Goal: Task Accomplishment & Management: Manage account settings

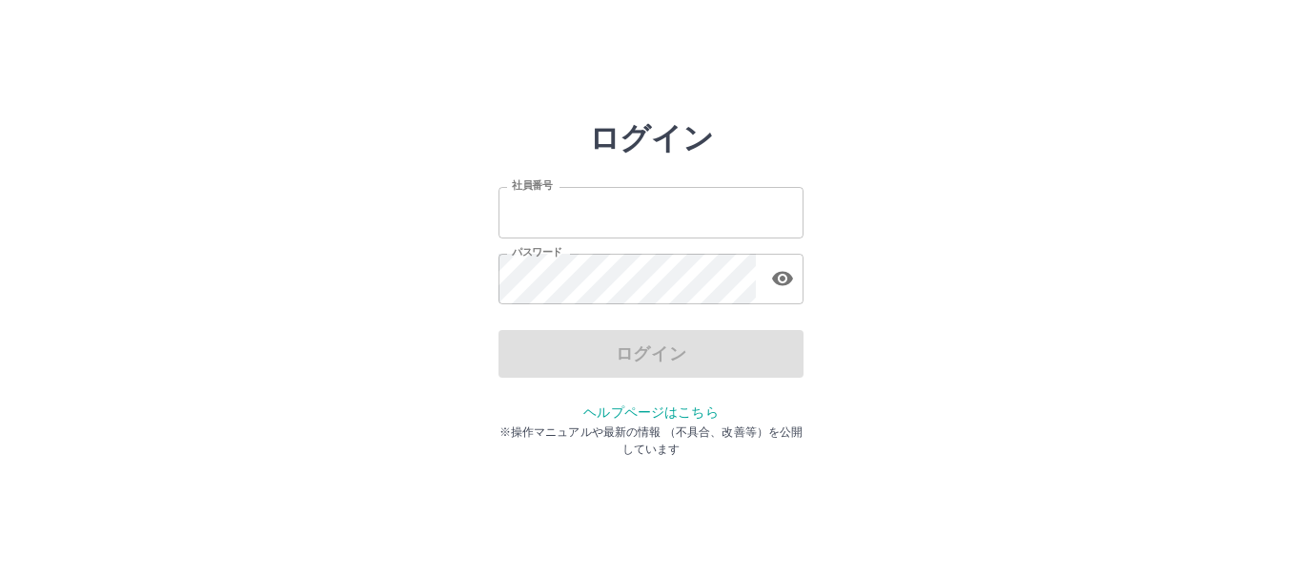
type input "*******"
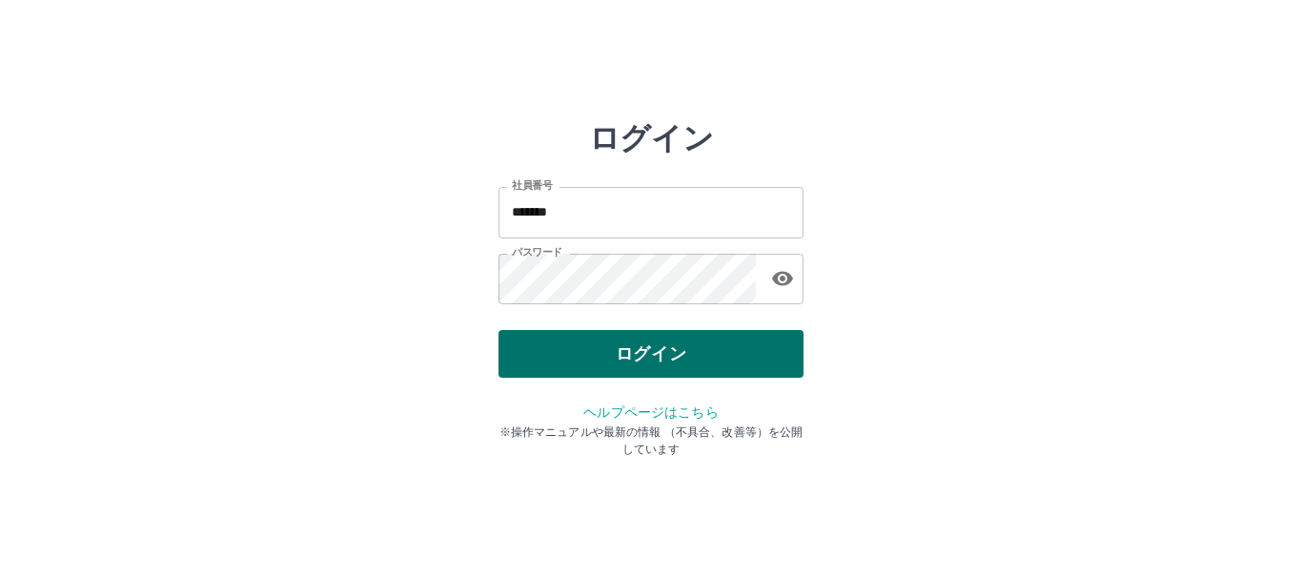
click at [614, 366] on div "ログイン" at bounding box center [651, 354] width 305 height 48
click at [684, 344] on button "ログイン" at bounding box center [651, 354] width 305 height 48
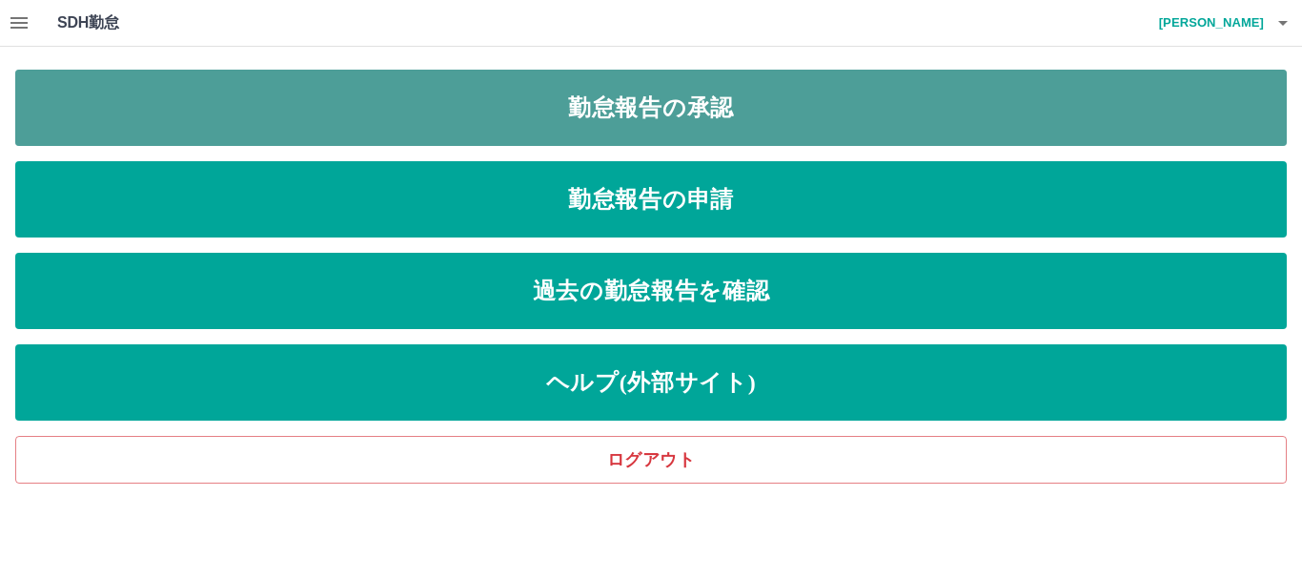
click at [699, 92] on link "勤怠報告の承認" at bounding box center [651, 108] width 1272 height 76
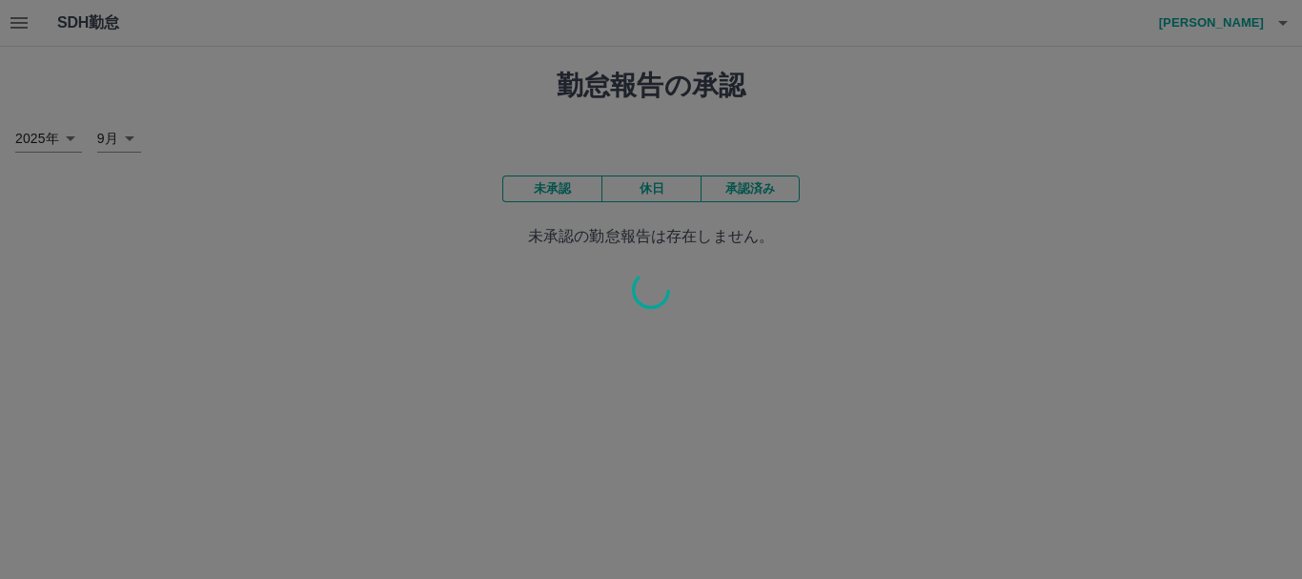
click at [699, 92] on div "SDH勤怠 [PERSON_NAME] 勤怠報告の承認 [DATE] **** 9月 * 未承認 休日 承認済み 未承認の勤怠報告は存在しません。" at bounding box center [651, 135] width 1302 height 271
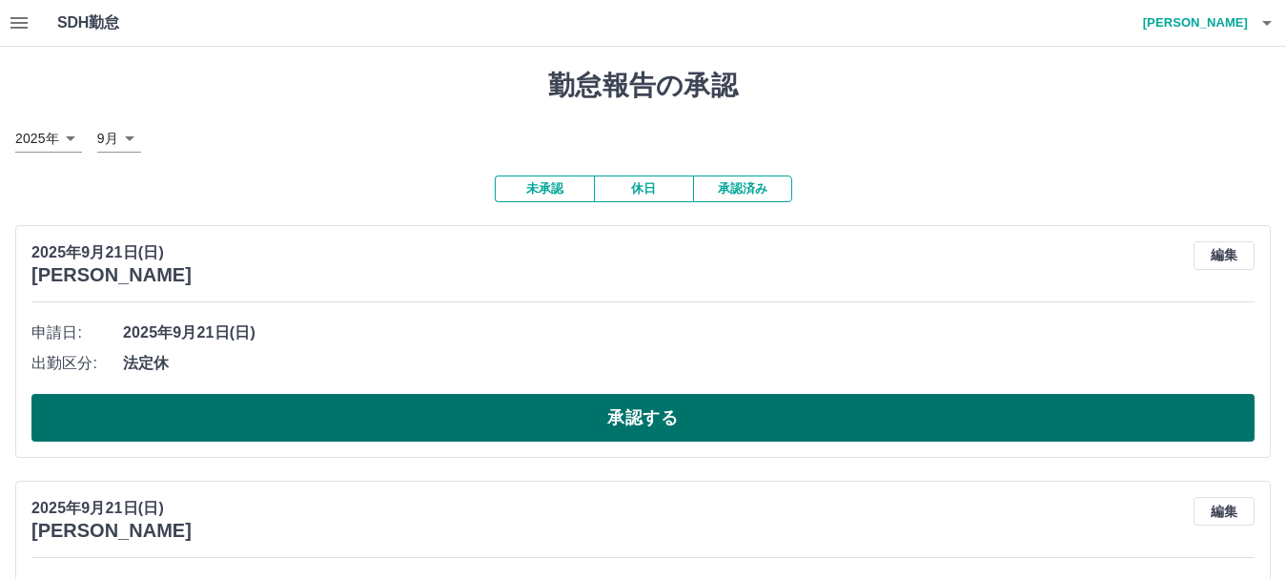
click at [588, 406] on button "承認する" at bounding box center [642, 418] width 1223 height 48
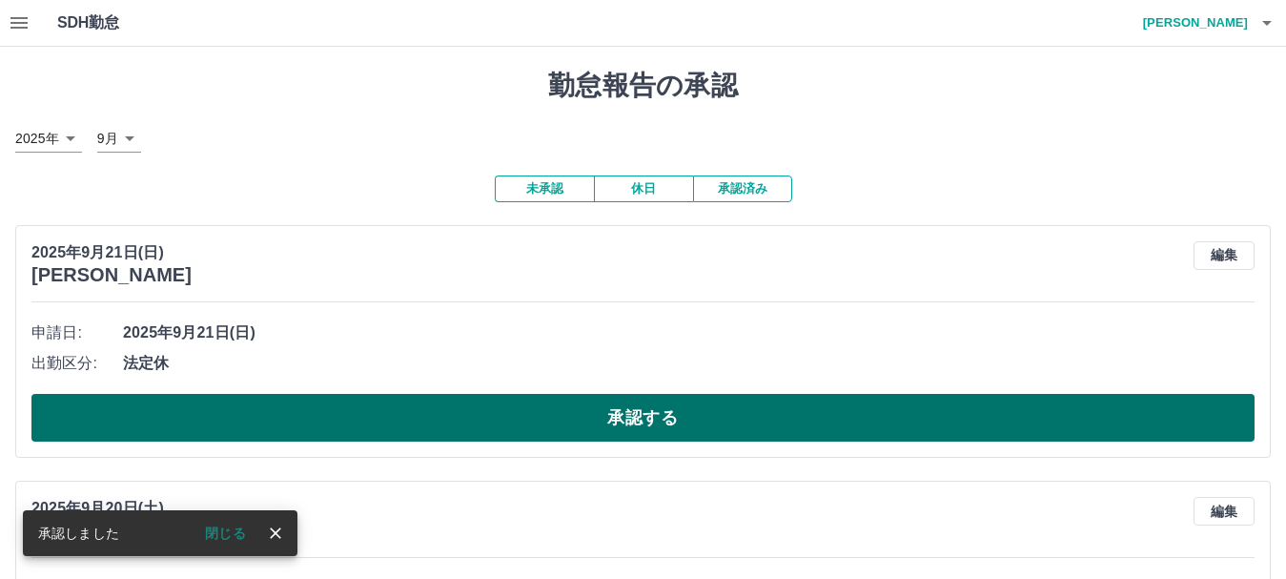
click at [622, 414] on button "承認する" at bounding box center [642, 418] width 1223 height 48
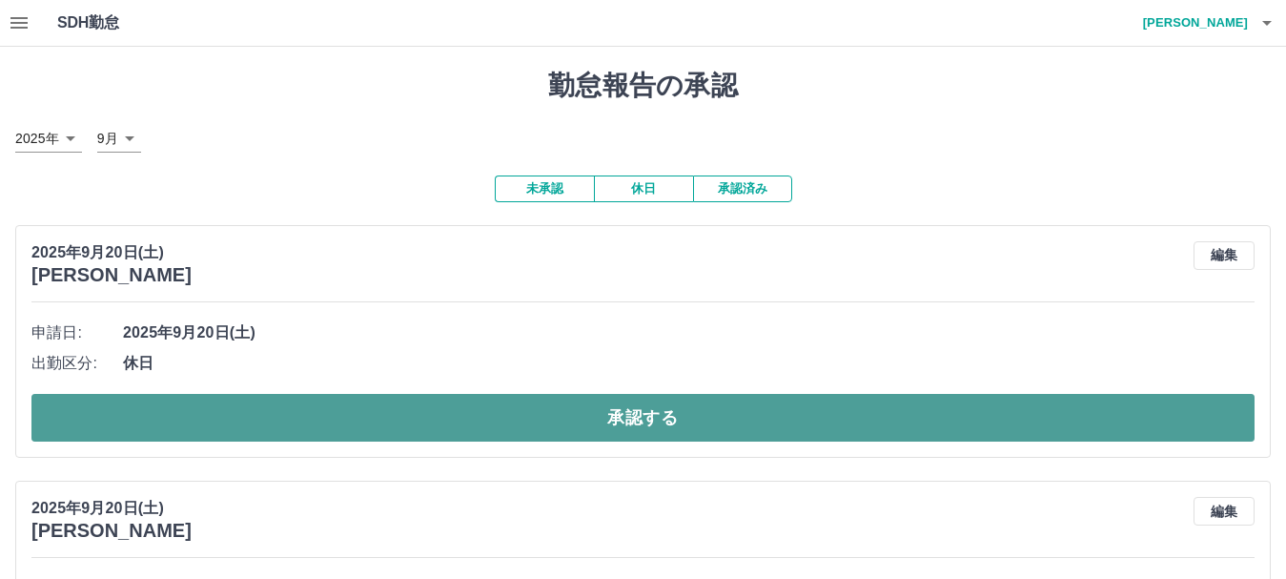
click at [612, 414] on button "承認する" at bounding box center [642, 418] width 1223 height 48
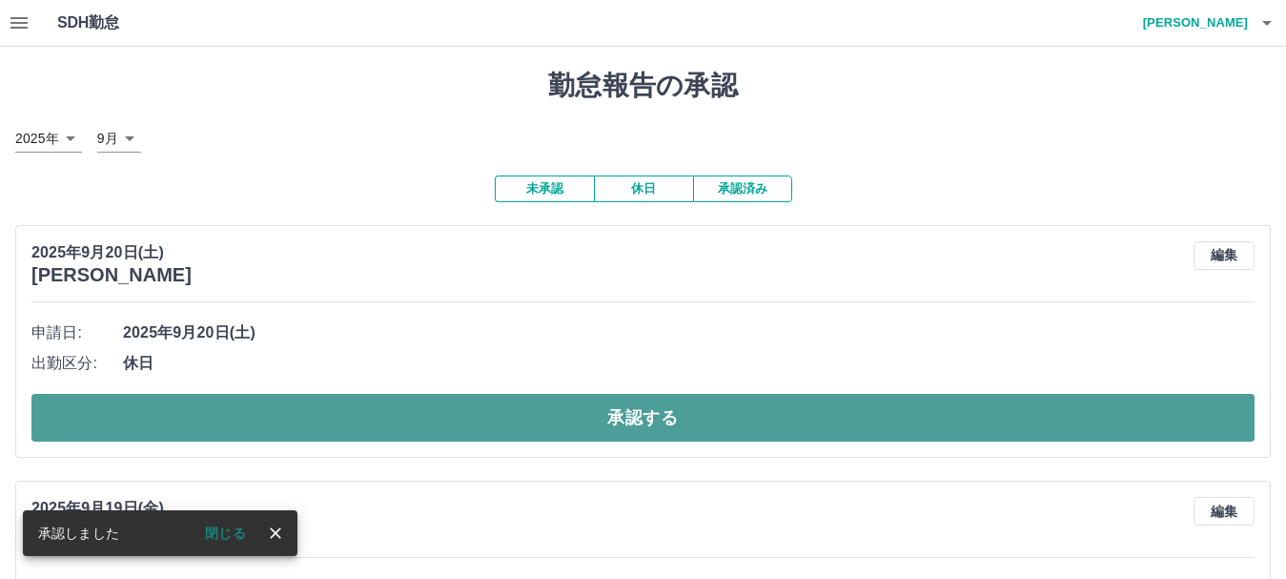
click at [593, 413] on button "承認する" at bounding box center [642, 418] width 1223 height 48
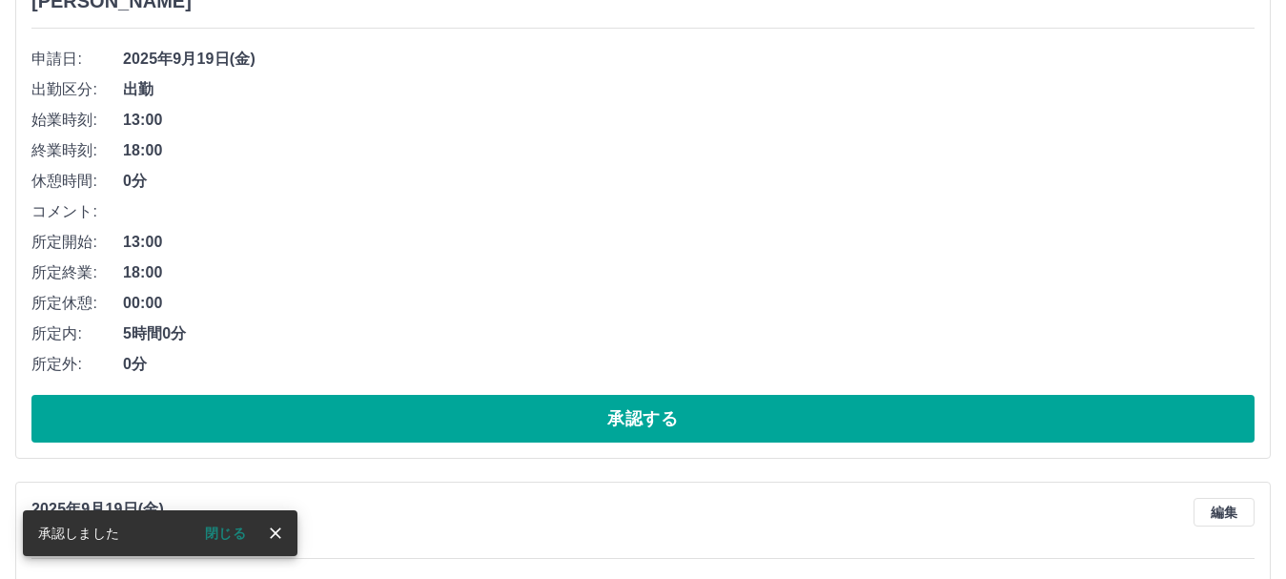
scroll to position [286, 0]
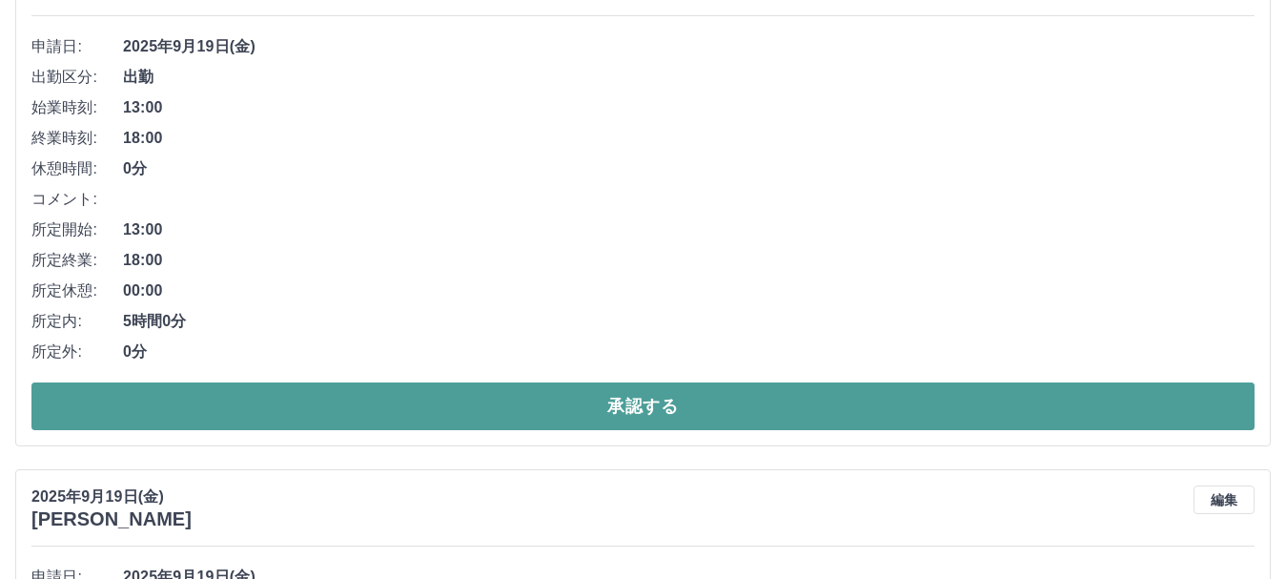
click at [609, 401] on button "承認する" at bounding box center [642, 406] width 1223 height 48
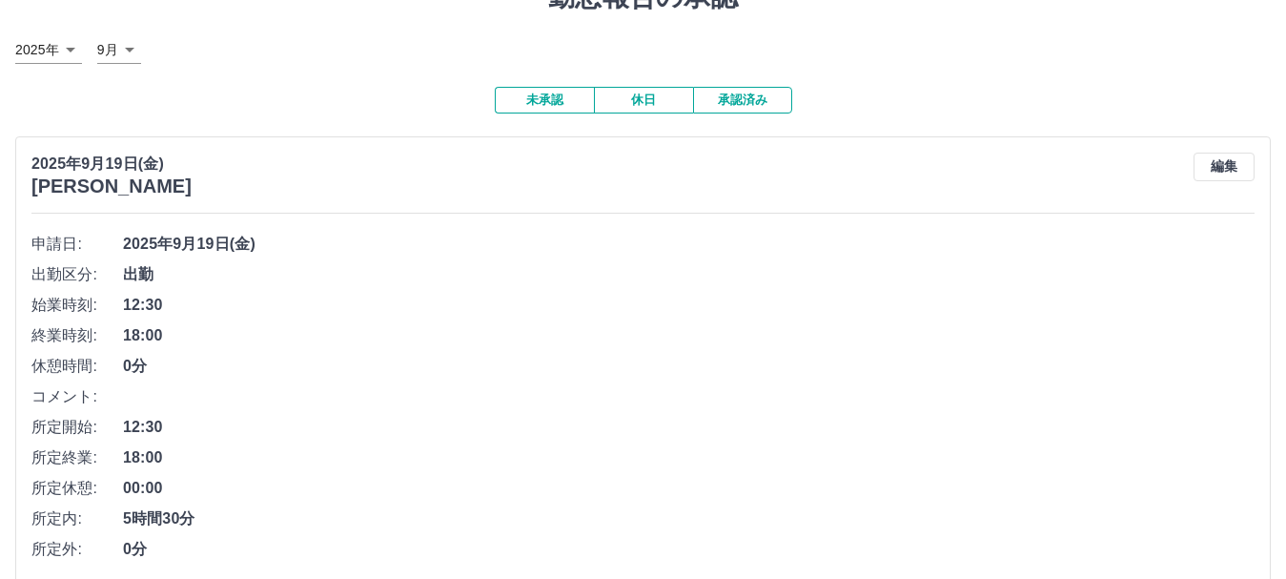
scroll to position [178, 0]
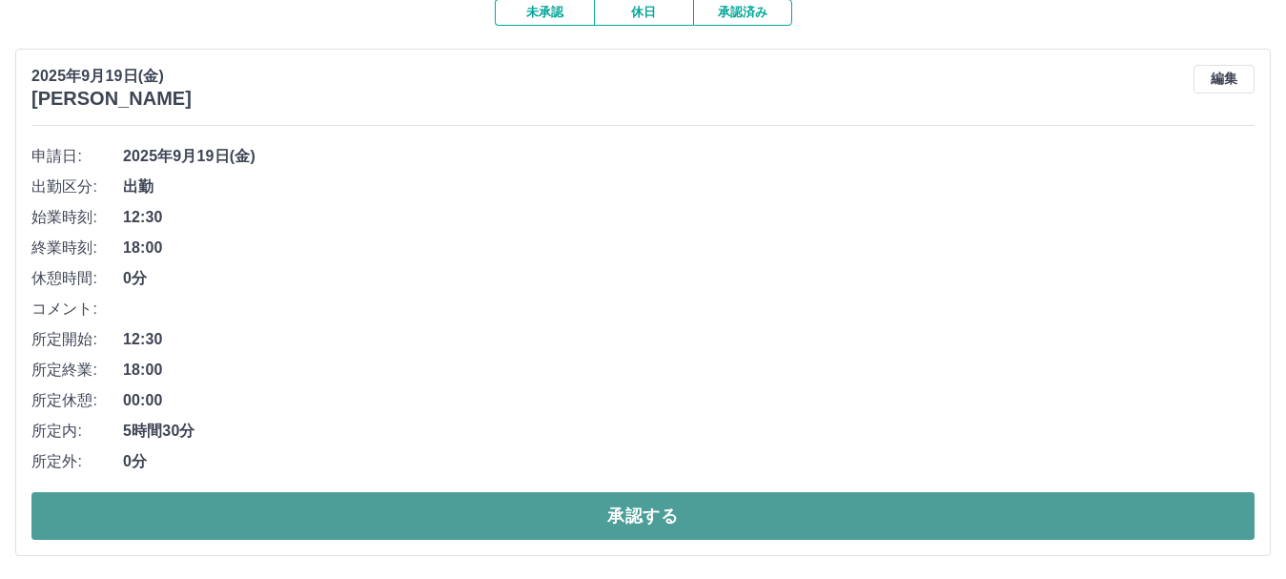
click at [624, 506] on button "承認する" at bounding box center [642, 516] width 1223 height 48
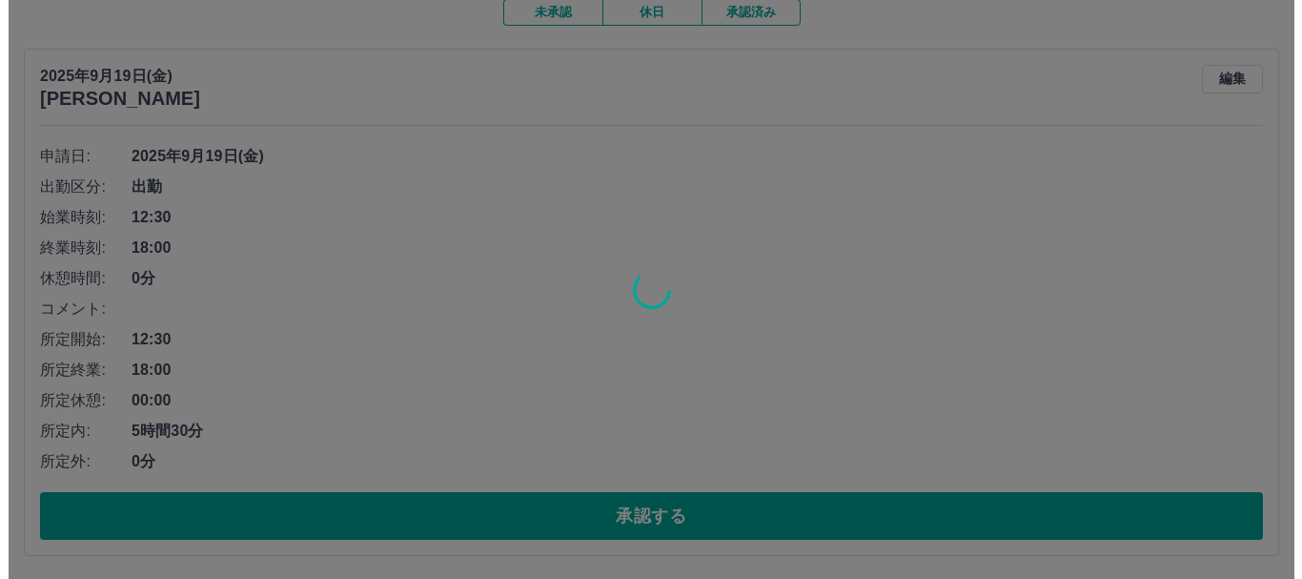
scroll to position [0, 0]
